Goal: Navigation & Orientation: Find specific page/section

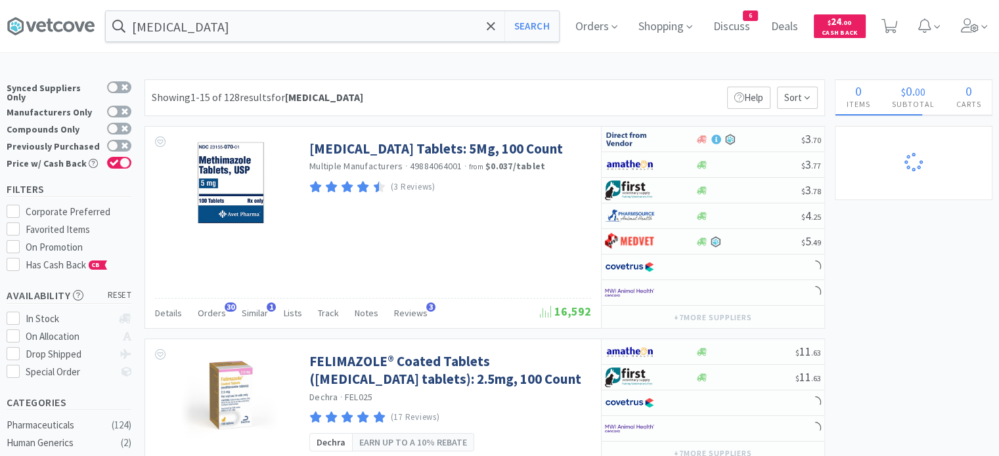
click at [987, 24] on icon at bounding box center [984, 27] width 6 height 12
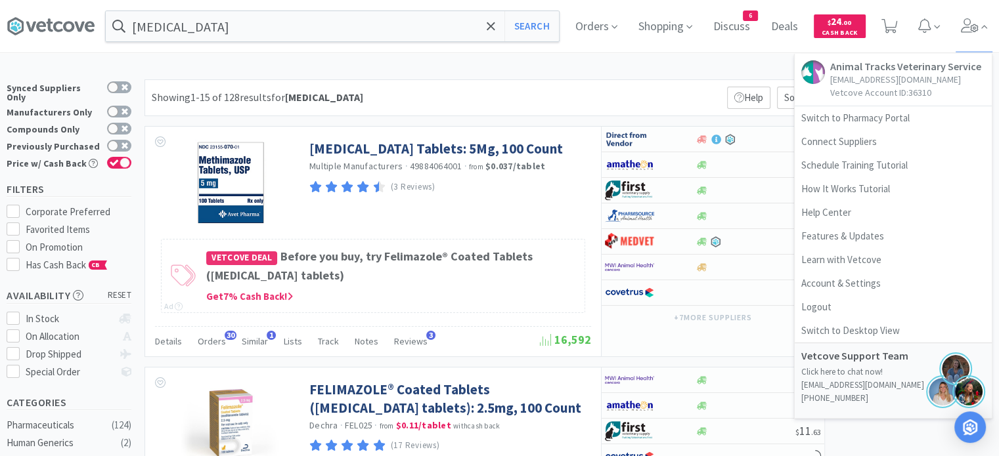
click at [912, 119] on link "Switch to Pharmacy Portal" at bounding box center [893, 118] width 197 height 24
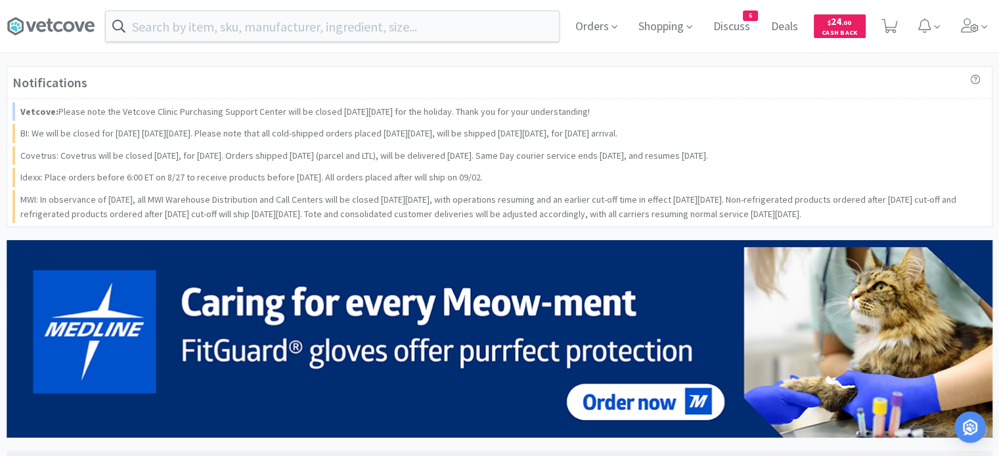
drag, startPoint x: 1008, startPoint y: 69, endPoint x: 1008, endPoint y: 77, distance: 7.9
drag, startPoint x: 1008, startPoint y: 77, endPoint x: 726, endPoint y: 104, distance: 283.7
click at [726, 104] on div "Vetcove: Please note the Vetcove Clinic Purchasing Support Center will be close…" at bounding box center [499, 111] width 974 height 18
